Goal: Check status

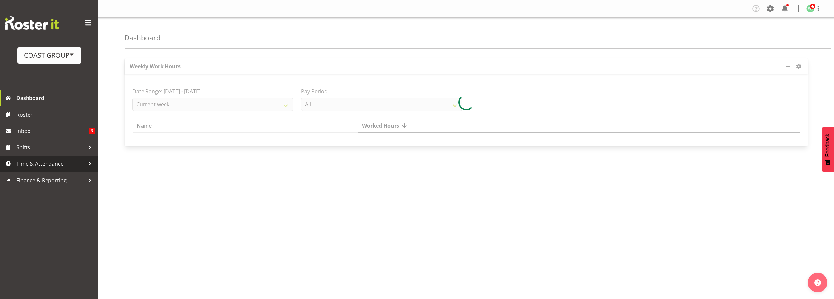
click at [61, 164] on span "Time & Attendance" at bounding box center [50, 164] width 69 height 10
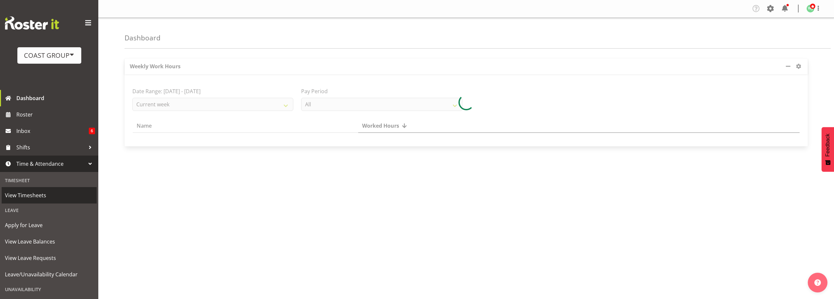
click at [26, 197] on span "View Timesheets" at bounding box center [49, 195] width 88 height 10
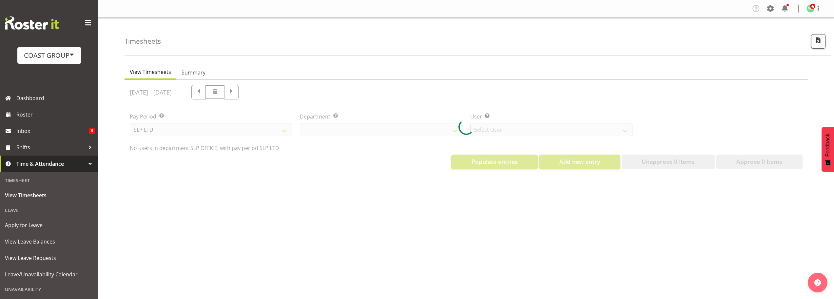
click at [232, 132] on div at bounding box center [466, 127] width 683 height 94
select select "25"
select select "7496"
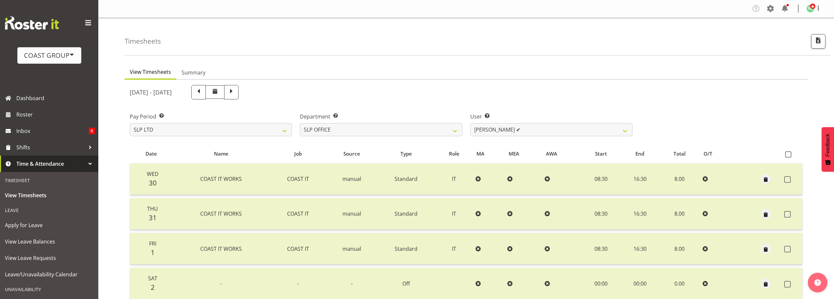
click at [201, 136] on div "Pay Period Select which pay period you would like to view. SLP LTD EHS LTD DW L…" at bounding box center [211, 121] width 170 height 37
click at [178, 130] on select "SLP LTD EHS LTD DW LTD VEHICLES Carlton Events Hamilton 120 Limited Wellington …" at bounding box center [211, 129] width 162 height 13
select select "8"
click at [130, 123] on select "SLP LTD EHS LTD DW LTD VEHICLES Carlton Events Hamilton 120 Limited Wellington …" at bounding box center [211, 129] width 162 height 13
select select
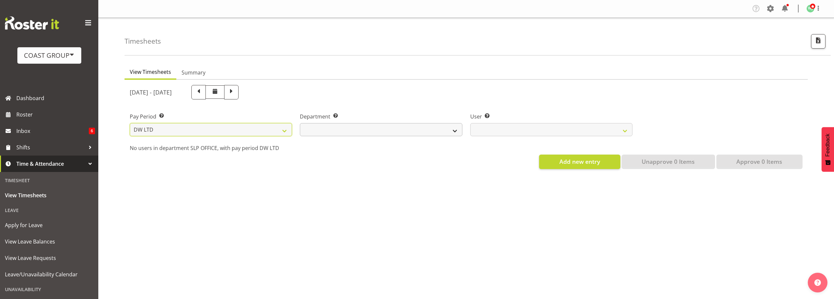
select select
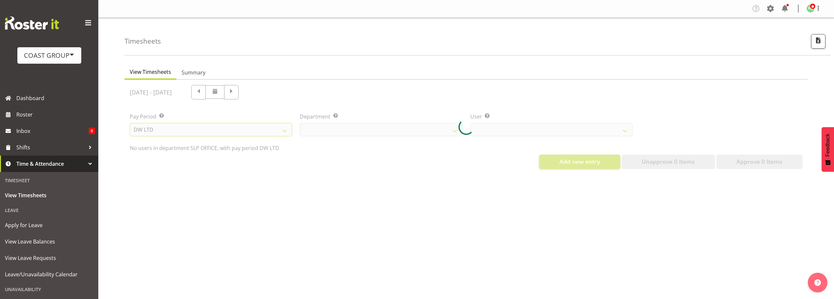
select select
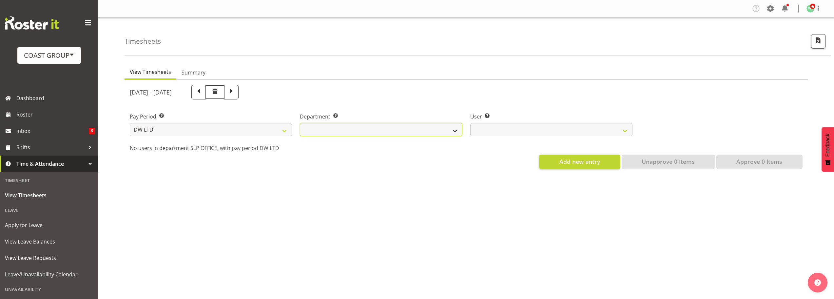
click at [377, 131] on select "DW AKL DW AKL ACCOUNTS/OFFICE DW AKL DESIGN DW AKL PRODUCTION DW CHC DW CHC DES…" at bounding box center [381, 129] width 162 height 13
click at [300, 123] on select "DW AKL DW AKL ACCOUNTS/OFFICE DW AKL DESIGN DW AKL PRODUCTION DW CHC DW CHC DES…" at bounding box center [381, 129] width 162 height 13
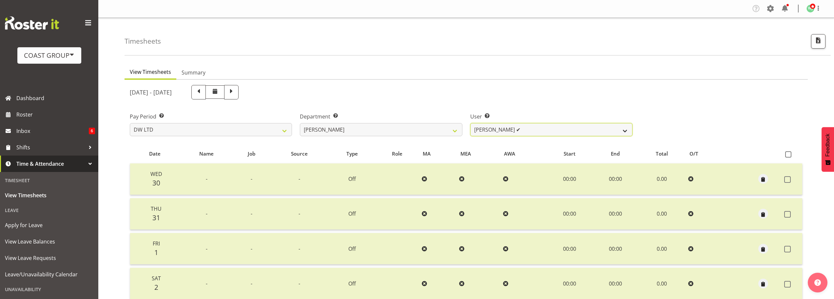
click at [573, 133] on select "Andrew McFadzean ✔ Chanel Toleafoa ✔ Gene Burton ✔ Ian Simpson ✔ James Maddock …" at bounding box center [551, 129] width 162 height 13
click at [560, 103] on div "July 30th - August 5th 2025" at bounding box center [381, 92] width 511 height 22
click at [409, 127] on select "DW AKL DW AKL ACCOUNTS/OFFICE DW AKL DESIGN DW AKL PRODUCTION DW CHC DW CHC DES…" at bounding box center [381, 129] width 162 height 13
click at [300, 123] on select "DW AKL DW AKL ACCOUNTS/OFFICE DW AKL DESIGN DW AKL PRODUCTION DW CHC DW CHC DES…" at bounding box center [381, 129] width 162 height 13
click at [536, 130] on select "Vivian McFadzean ✔" at bounding box center [551, 129] width 162 height 13
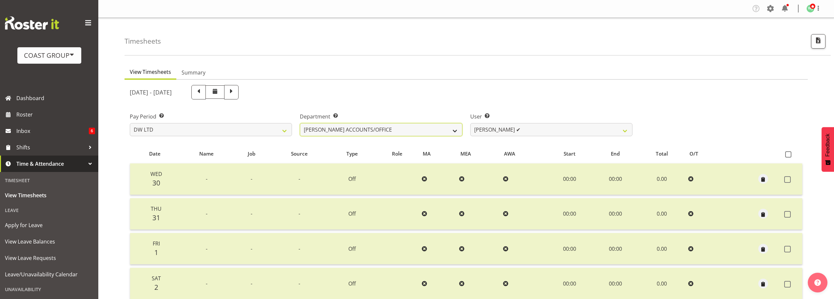
click at [413, 131] on select "DW AKL DW AKL ACCOUNTS/OFFICE DW AKL DESIGN DW AKL PRODUCTION DW CHC DW CHC DES…" at bounding box center [381, 129] width 162 height 13
click at [300, 123] on select "DW AKL DW AKL ACCOUNTS/OFFICE DW AKL DESIGN DW AKL PRODUCTION DW CHC DW CHC DES…" at bounding box center [381, 129] width 162 height 13
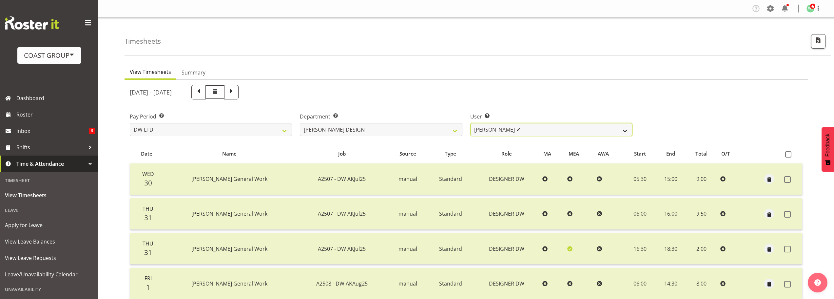
click at [506, 127] on select "Benjamin Thomas Geden ✔ Darren Shiu Lun Lau ✔" at bounding box center [551, 129] width 162 height 13
click at [434, 133] on select "DW AKL DW AKL ACCOUNTS/OFFICE DW AKL DESIGN DW AKL PRODUCTION DW CHC DW CHC DES…" at bounding box center [381, 129] width 162 height 13
select select "144"
click at [300, 123] on select "DW AKL DW AKL ACCOUNTS/OFFICE DW AKL DESIGN DW AKL PRODUCTION DW CHC DW CHC DES…" at bounding box center [381, 129] width 162 height 13
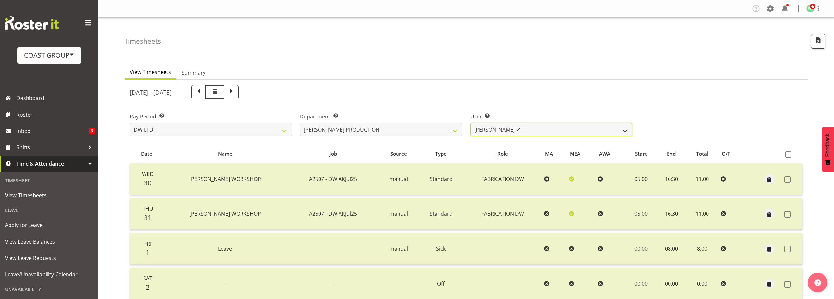
click at [549, 132] on select "Peter Lee ✔" at bounding box center [551, 129] width 162 height 13
drag, startPoint x: 538, startPoint y: 99, endPoint x: 520, endPoint y: 92, distance: 18.9
click at [538, 99] on div "July 30th - August 5th 2025" at bounding box center [381, 92] width 503 height 14
